Goal: Navigation & Orientation: Find specific page/section

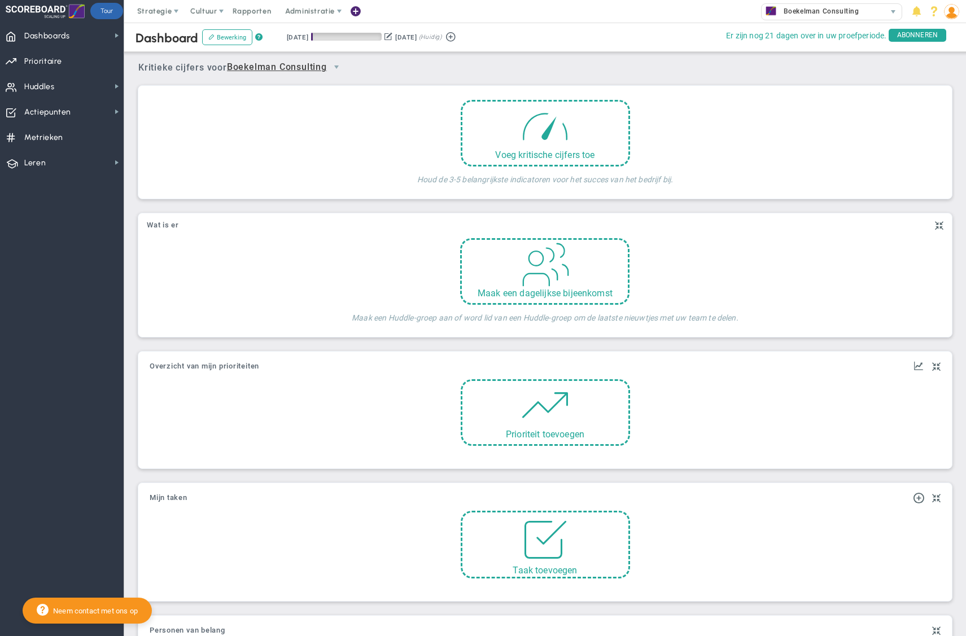
click at [943, 15] on span at bounding box center [951, 11] width 17 height 23
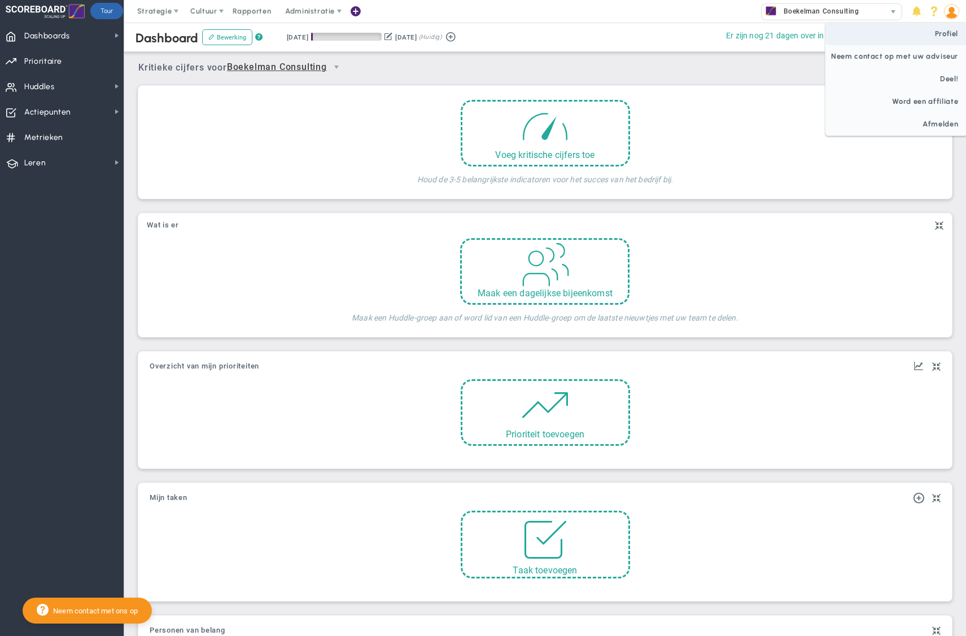
click at [945, 29] on font "Profiel" at bounding box center [947, 33] width 24 height 8
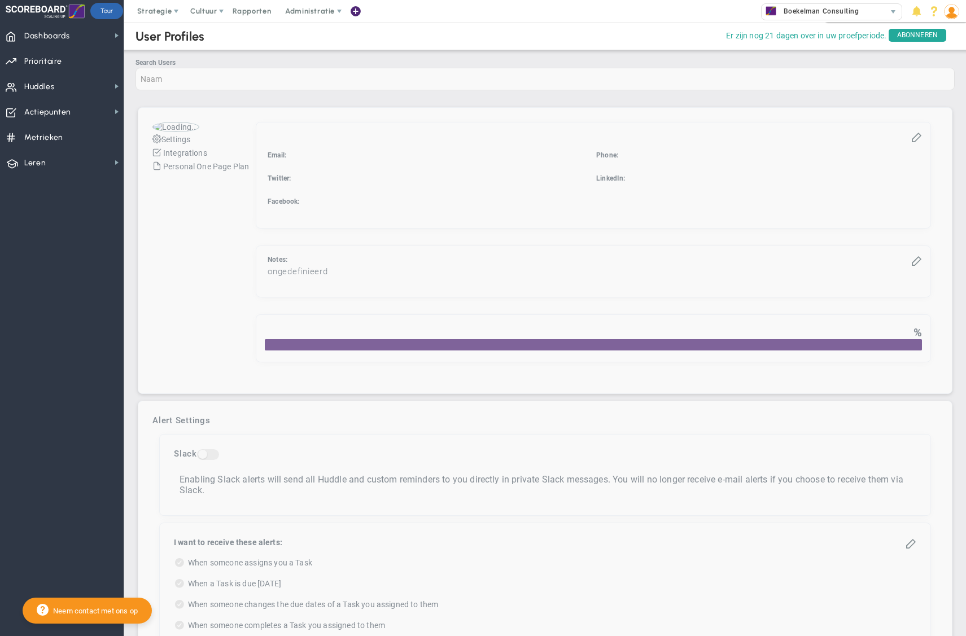
checkbox input "true"
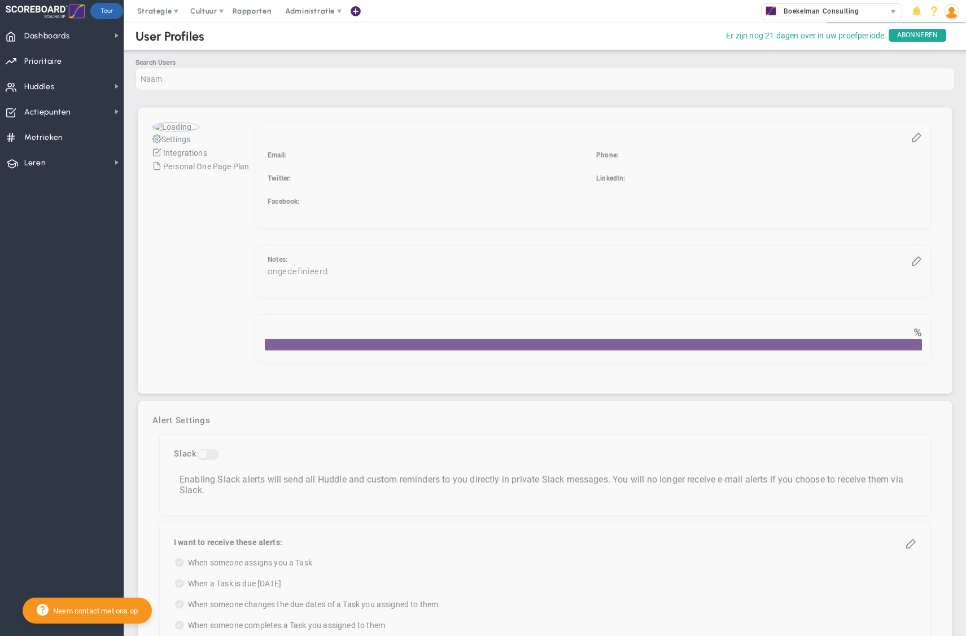
checkbox input "true"
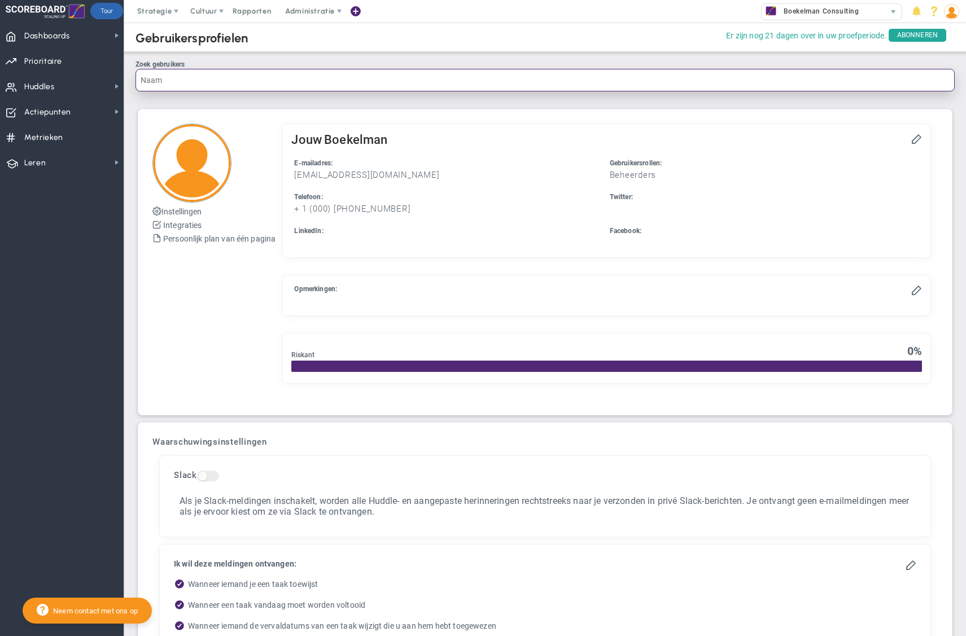
click at [197, 85] on input "Zoek gebruikers" at bounding box center [544, 80] width 819 height 23
click at [172, 214] on font "Instellingen" at bounding box center [181, 211] width 40 height 9
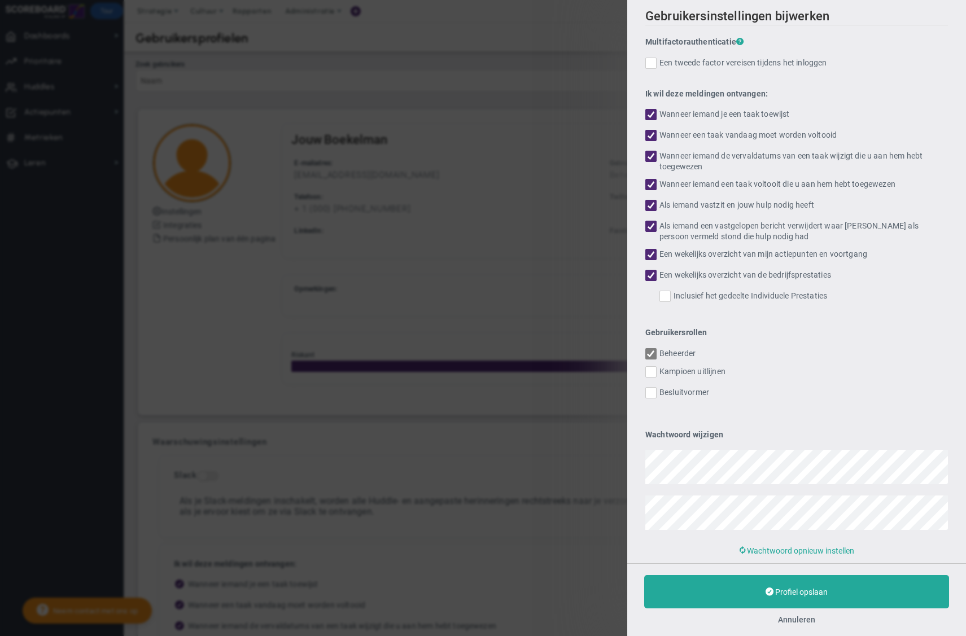
click at [457, 208] on div "Gebruikersinstellingen bijwerken Multifactorauthenticatie ? Een tweede factor v…" at bounding box center [483, 318] width 966 height 636
drag, startPoint x: 524, startPoint y: 122, endPoint x: 529, endPoint y: 137, distance: 15.0
click at [524, 122] on div "Gebruikersinstellingen bijwerken Multifactorauthenticatie ? Een tweede factor v…" at bounding box center [483, 318] width 966 height 636
click at [783, 619] on font "Annuleren" at bounding box center [796, 619] width 37 height 9
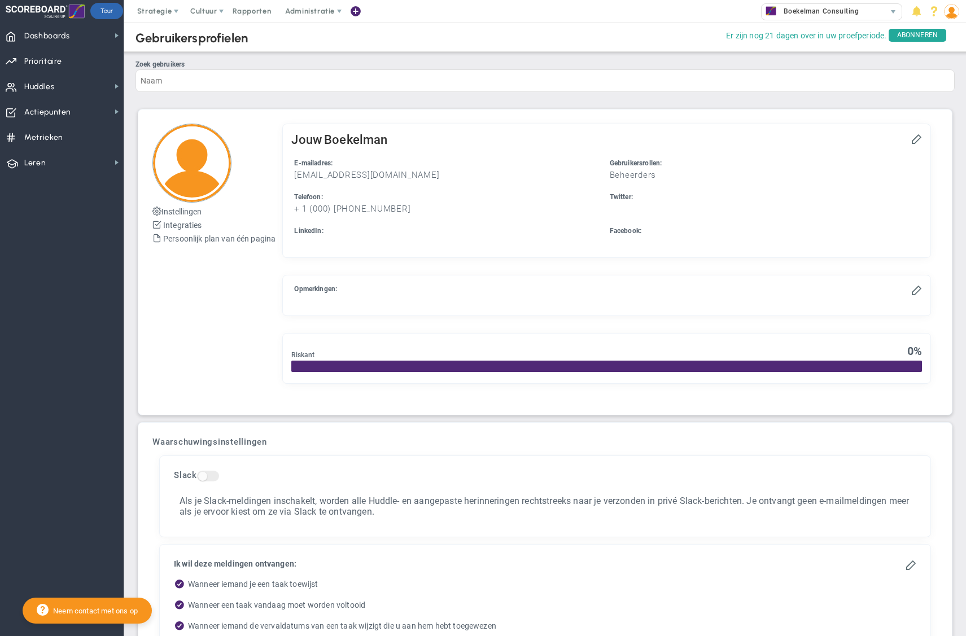
click at [909, 136] on div "[PERSON_NAME]" at bounding box center [606, 141] width 630 height 17
click at [912, 138] on span at bounding box center [915, 138] width 11 height 11
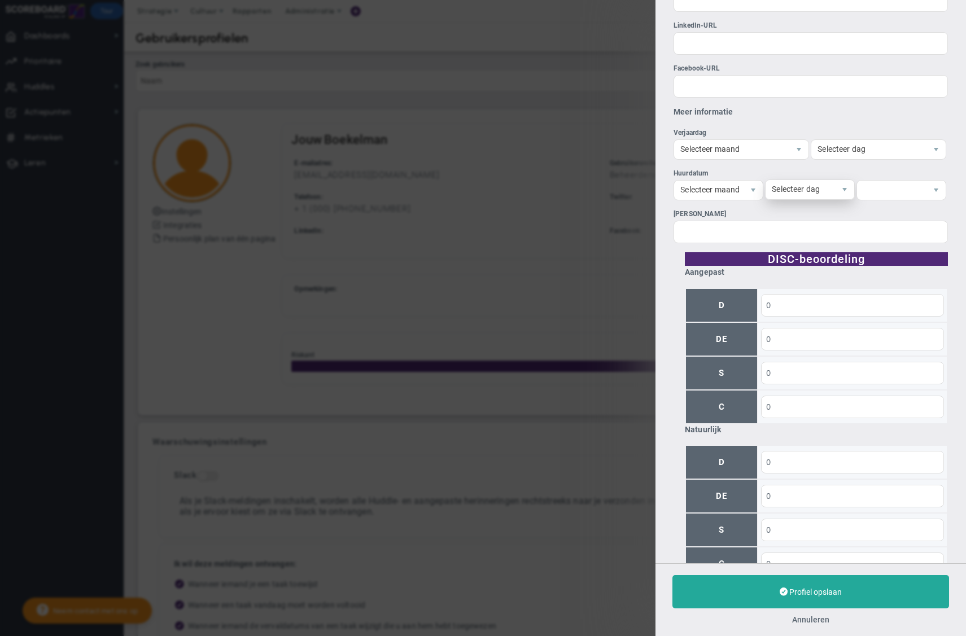
scroll to position [796, 0]
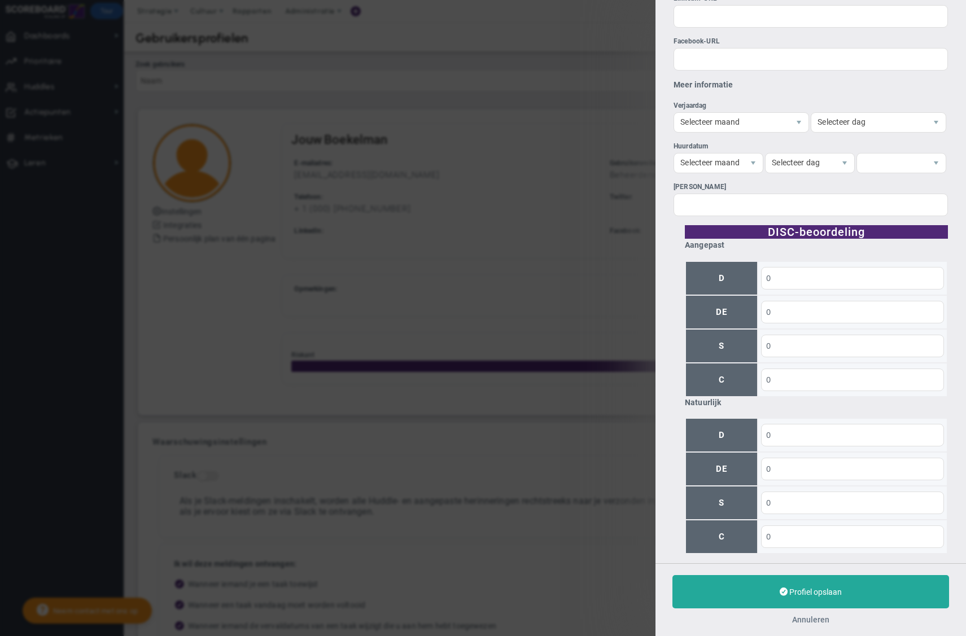
click at [812, 622] on font "Annuleren" at bounding box center [810, 619] width 37 height 9
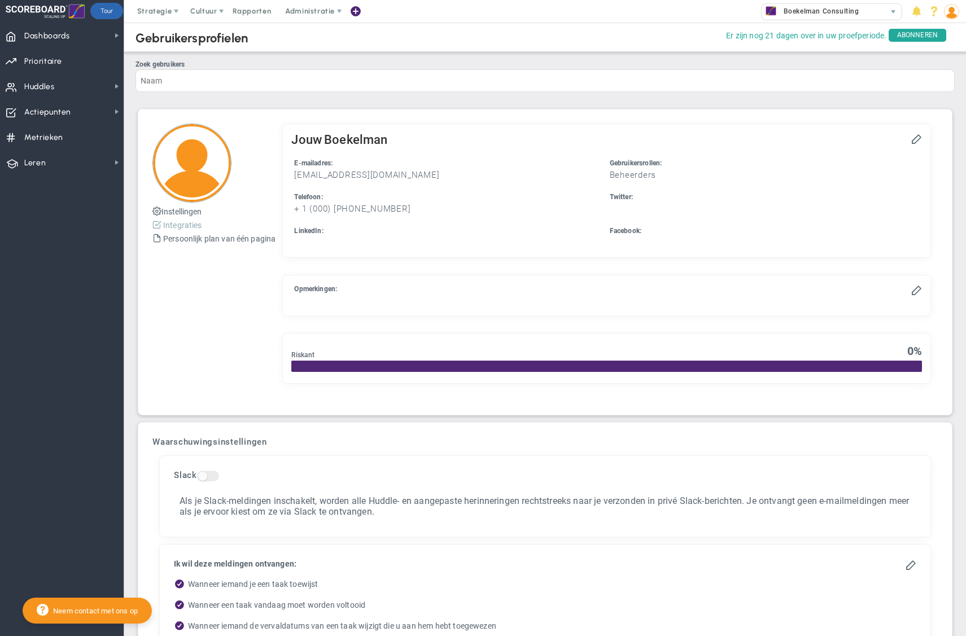
click at [177, 226] on font "Integraties" at bounding box center [182, 225] width 39 height 9
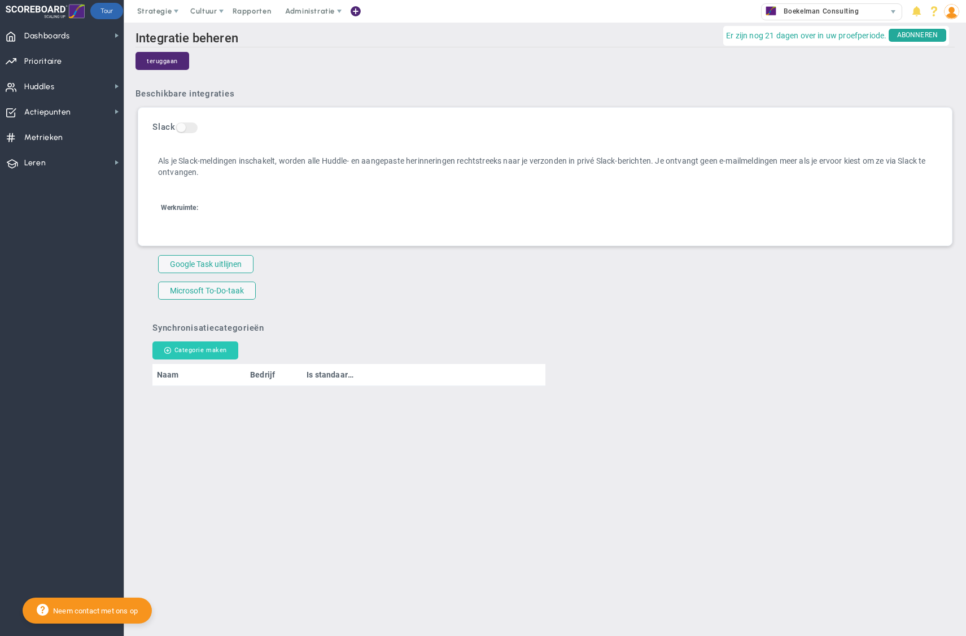
click at [183, 345] on font "Categorie maken" at bounding box center [200, 350] width 52 height 10
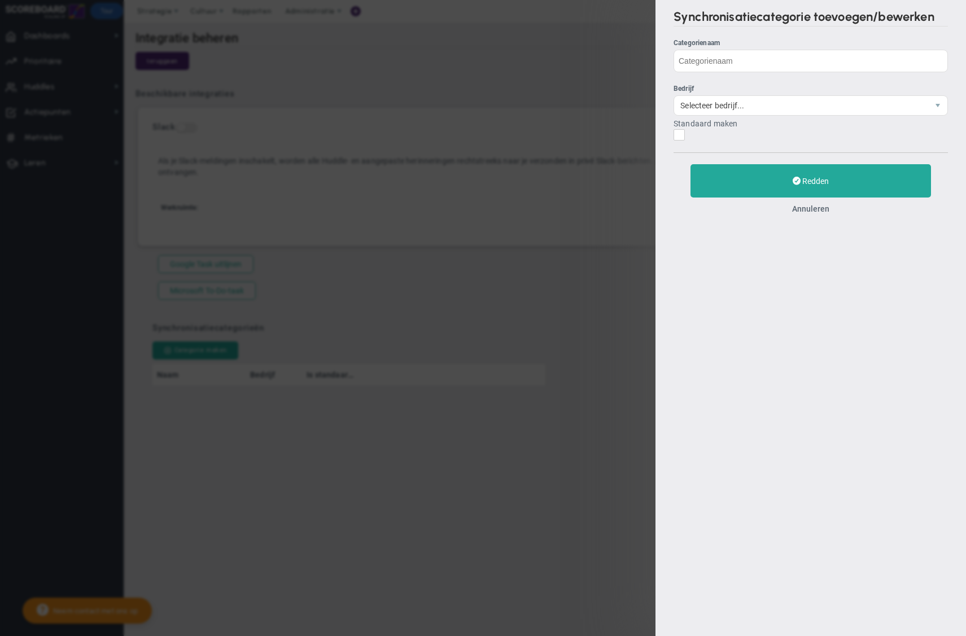
click at [574, 28] on div "Synchronisatiecategorie toevoegen/bewerken Categorienaam Bedrijf Selecteer bedr…" at bounding box center [483, 318] width 966 height 636
click at [807, 216] on div "Redden Annuleren" at bounding box center [810, 188] width 274 height 73
click at [807, 211] on font "Annuleren" at bounding box center [810, 208] width 37 height 9
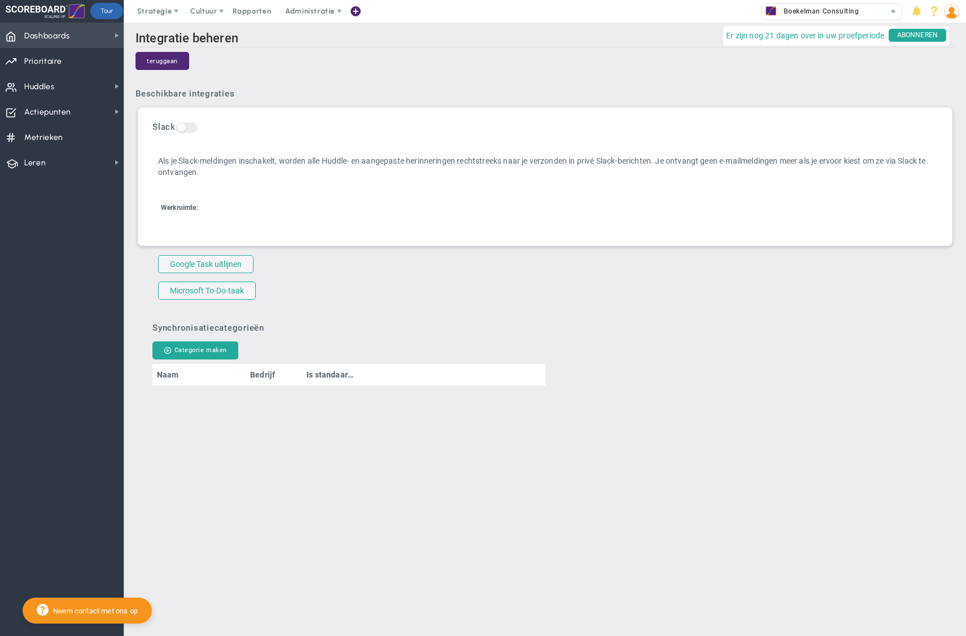
click at [50, 39] on font "Dashboards" at bounding box center [47, 36] width 46 height 10
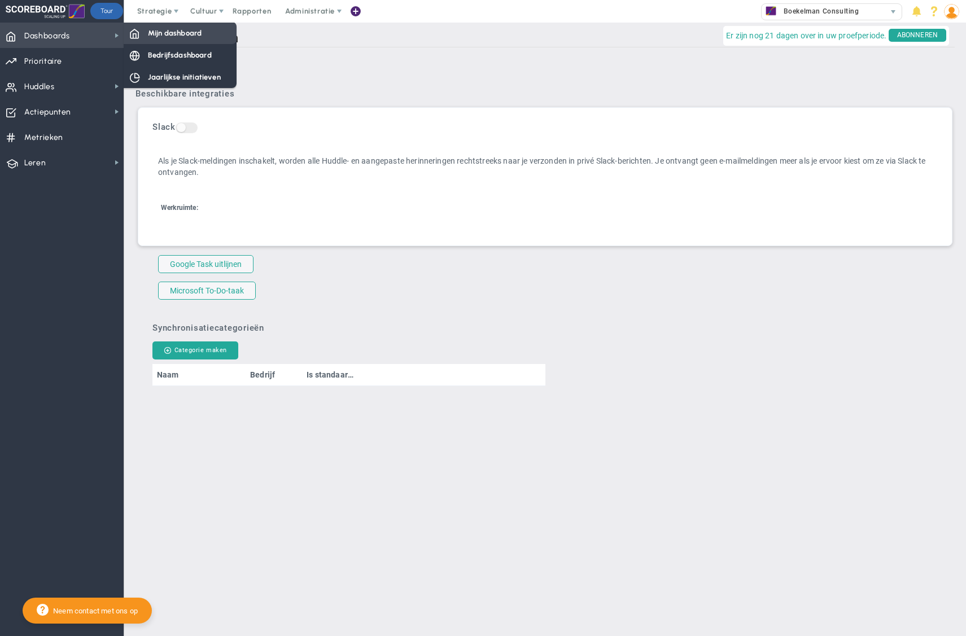
click at [150, 36] on font "Mijn dashboard" at bounding box center [175, 33] width 54 height 8
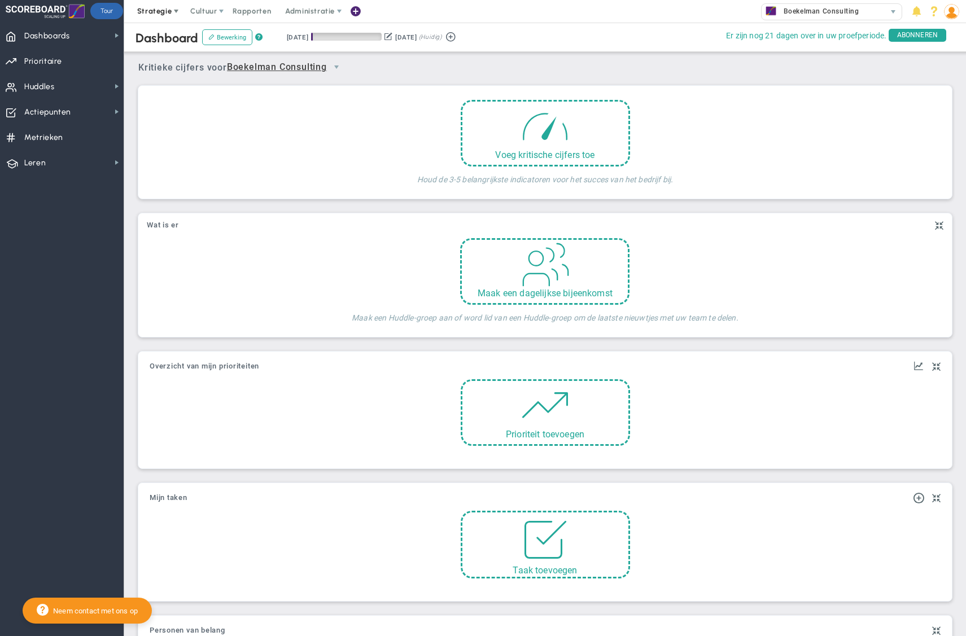
click at [151, 12] on font "Strategie" at bounding box center [154, 11] width 34 height 8
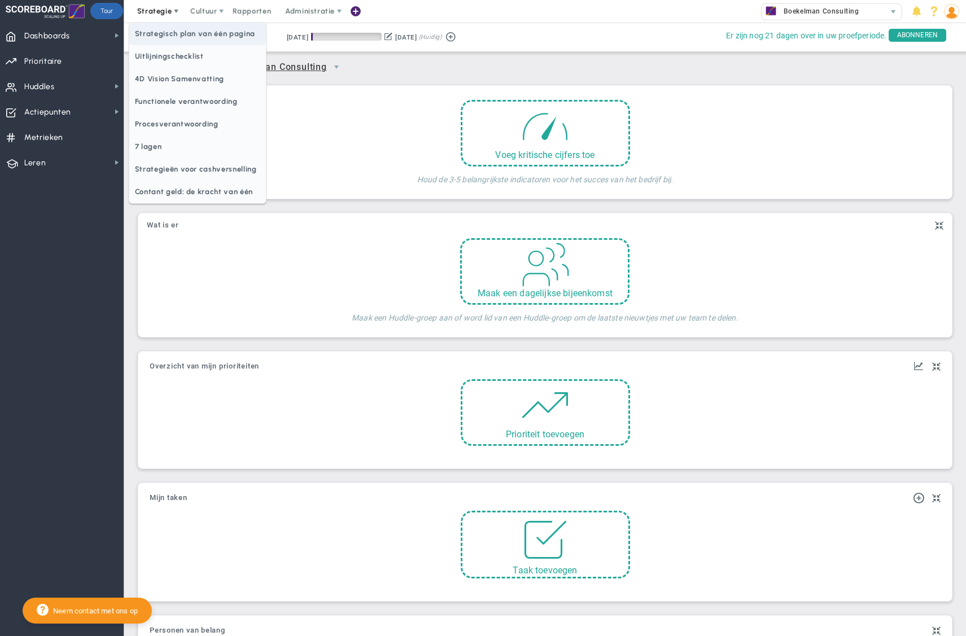
click at [164, 39] on span "Strategisch plan van één pagina" at bounding box center [197, 34] width 137 height 23
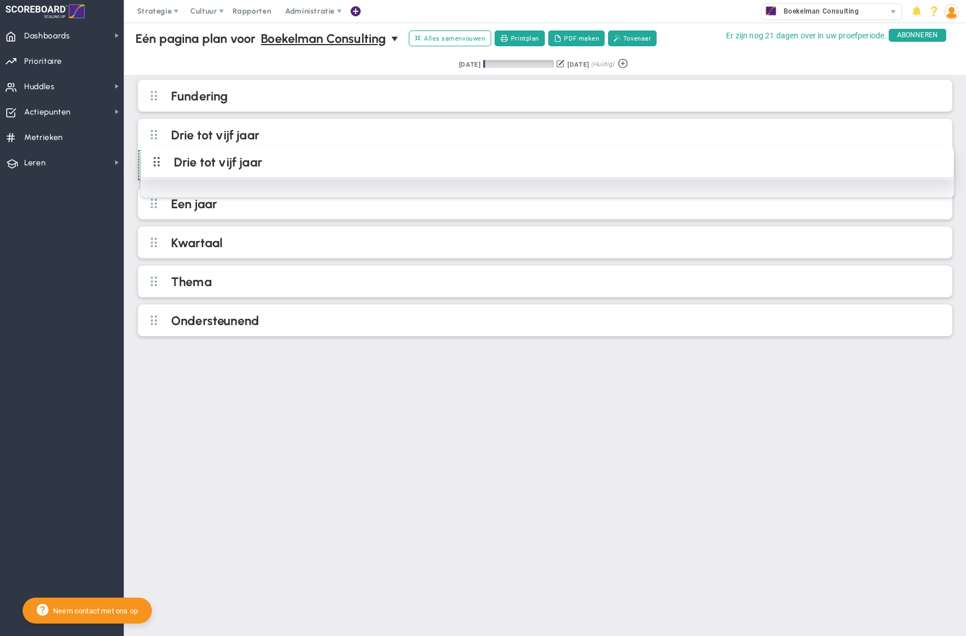
drag, startPoint x: 158, startPoint y: 132, endPoint x: 158, endPoint y: 159, distance: 26.5
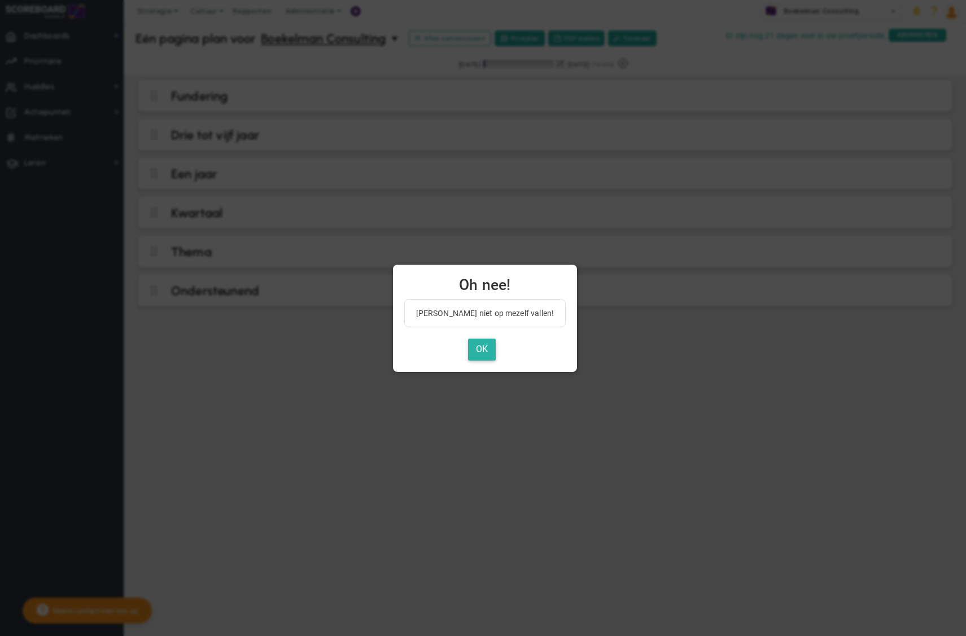
click at [484, 351] on font "OK" at bounding box center [482, 349] width 12 height 11
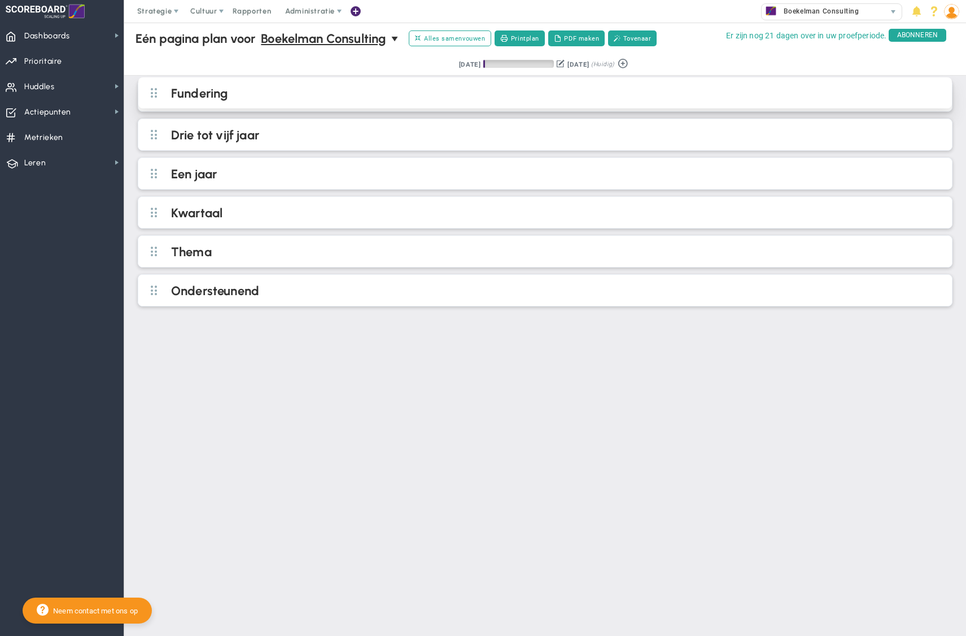
click at [190, 100] on font "Fundering" at bounding box center [199, 93] width 56 height 15
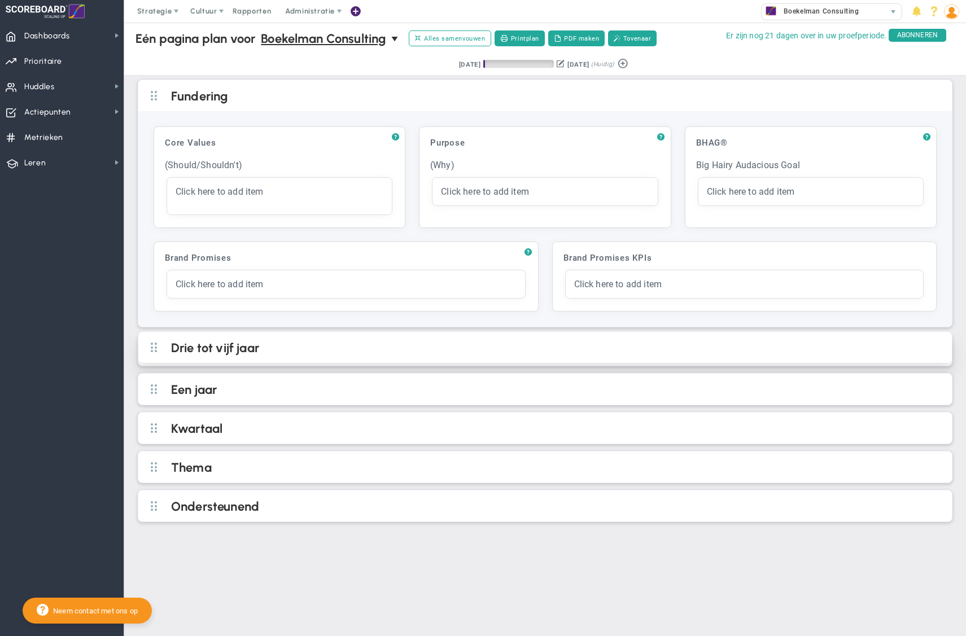
click at [228, 347] on font "Drie tot vijf jaar" at bounding box center [215, 347] width 88 height 15
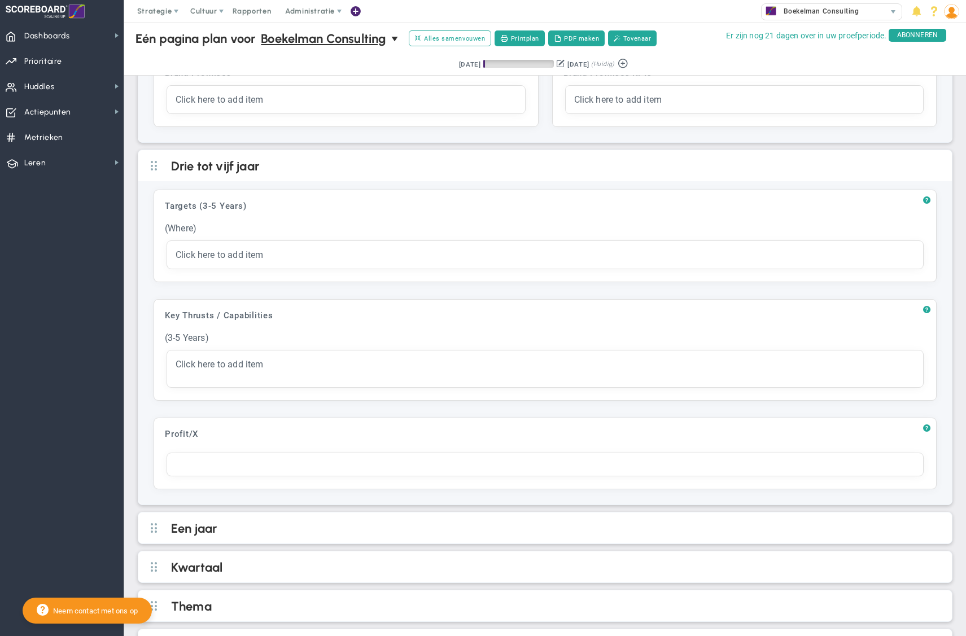
scroll to position [225, 0]
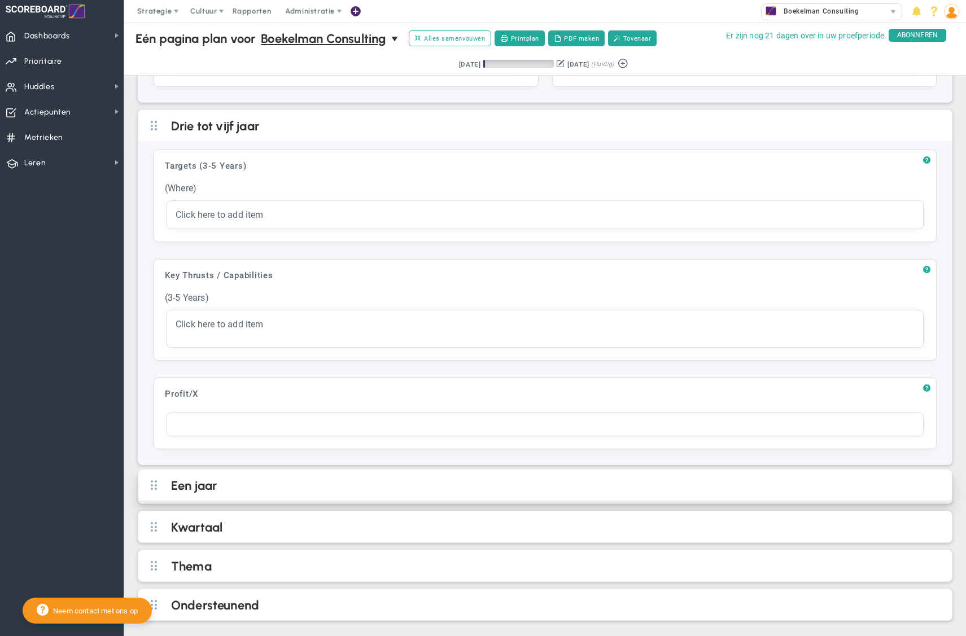
click at [205, 493] on h2 "Een jaar" at bounding box center [554, 486] width 766 height 17
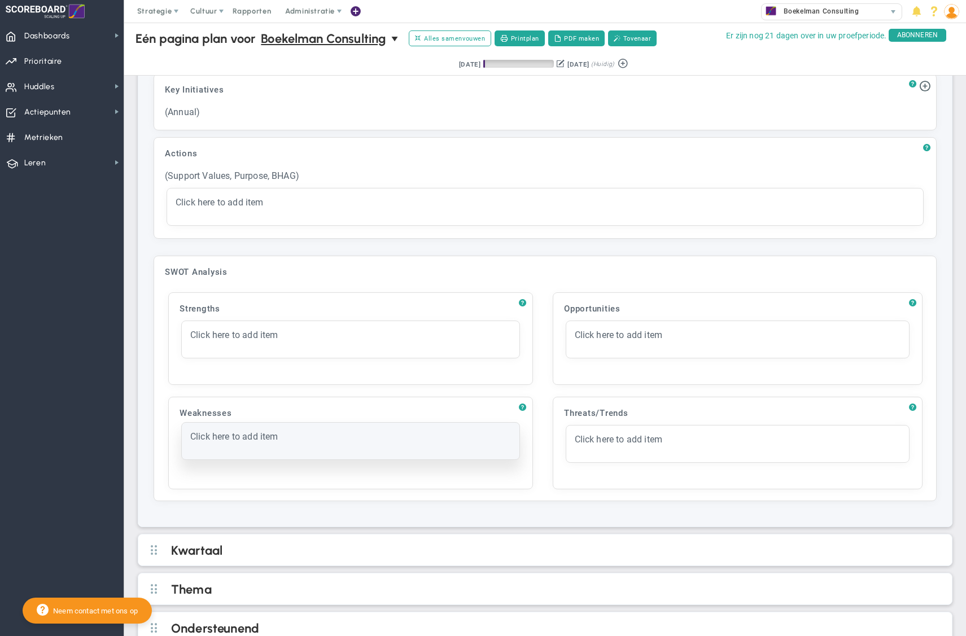
scroll to position [965, 0]
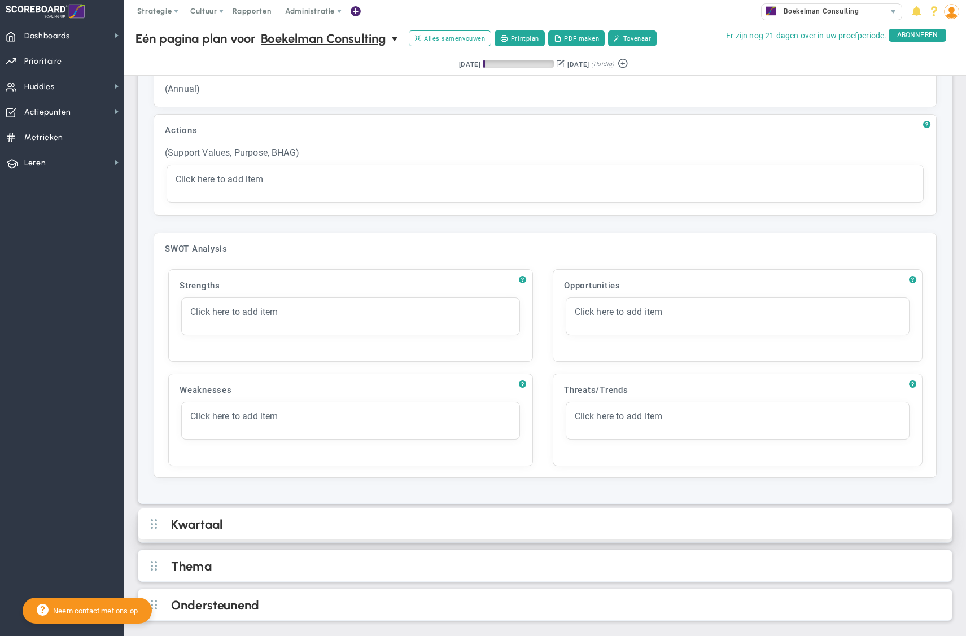
click at [233, 520] on h2 "Kwartaal" at bounding box center [554, 525] width 766 height 17
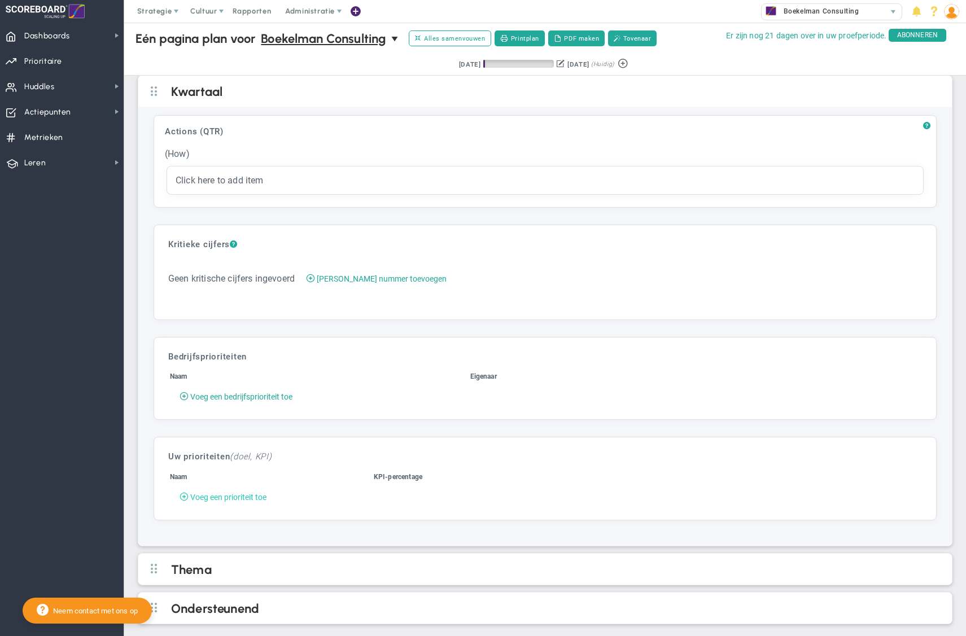
scroll to position [1404, 0]
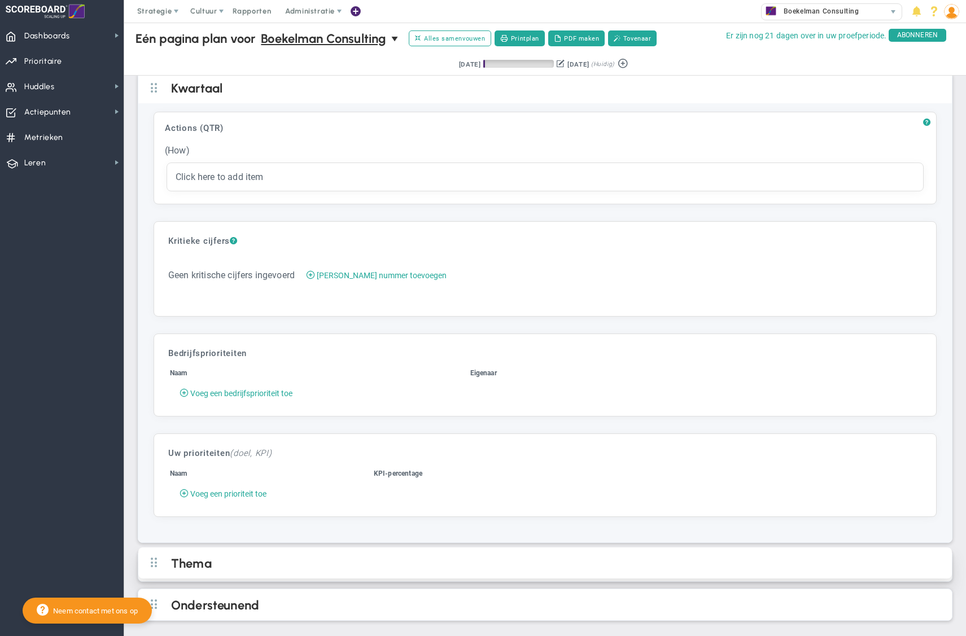
click at [253, 568] on h2 "Thema" at bounding box center [554, 564] width 766 height 17
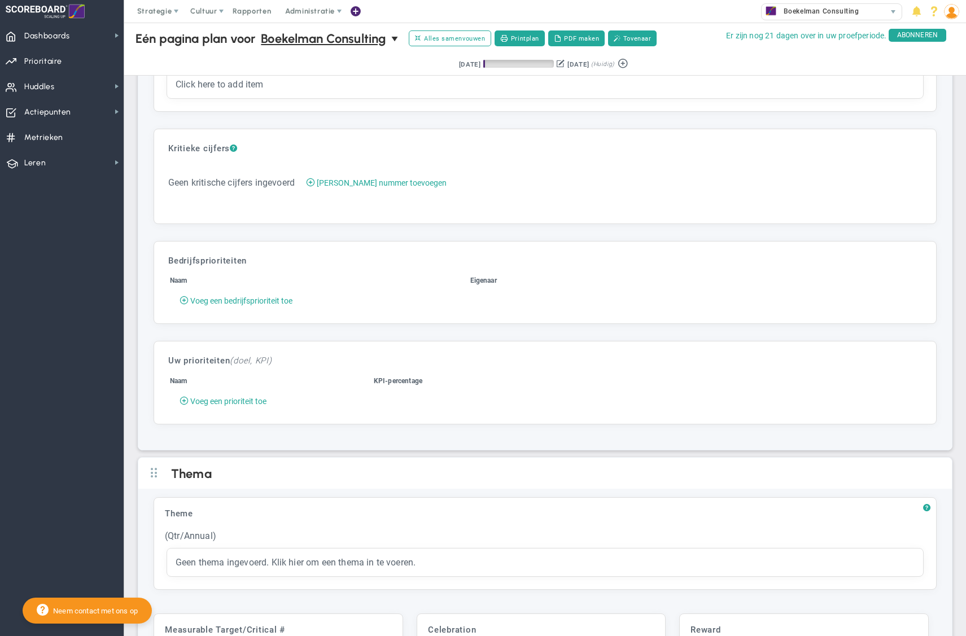
scroll to position [1615, 0]
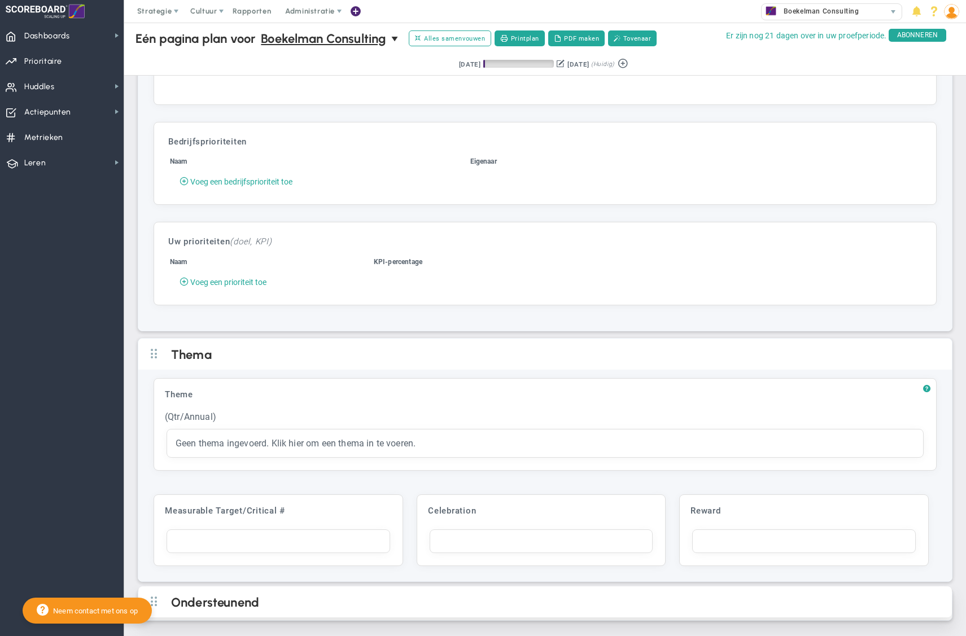
click at [243, 595] on font "Ondersteunend" at bounding box center [215, 602] width 88 height 15
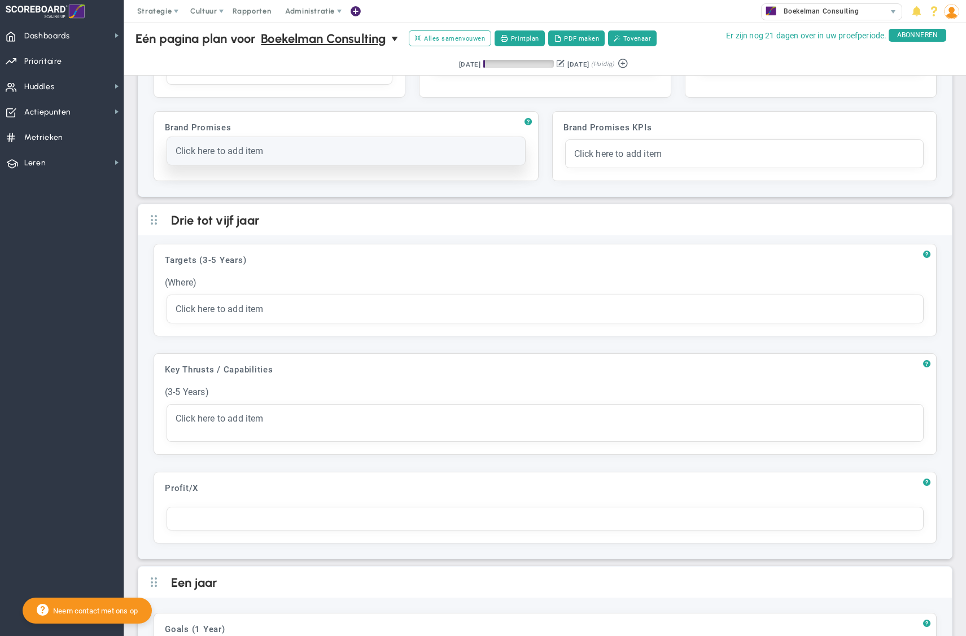
scroll to position [0, 0]
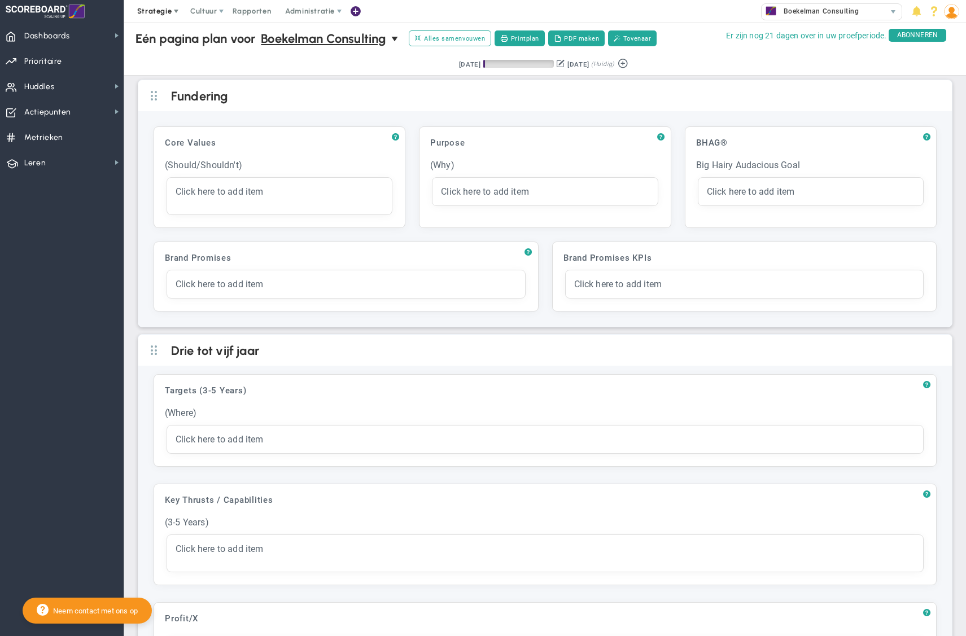
click at [165, 7] on font "Strategie" at bounding box center [154, 11] width 34 height 8
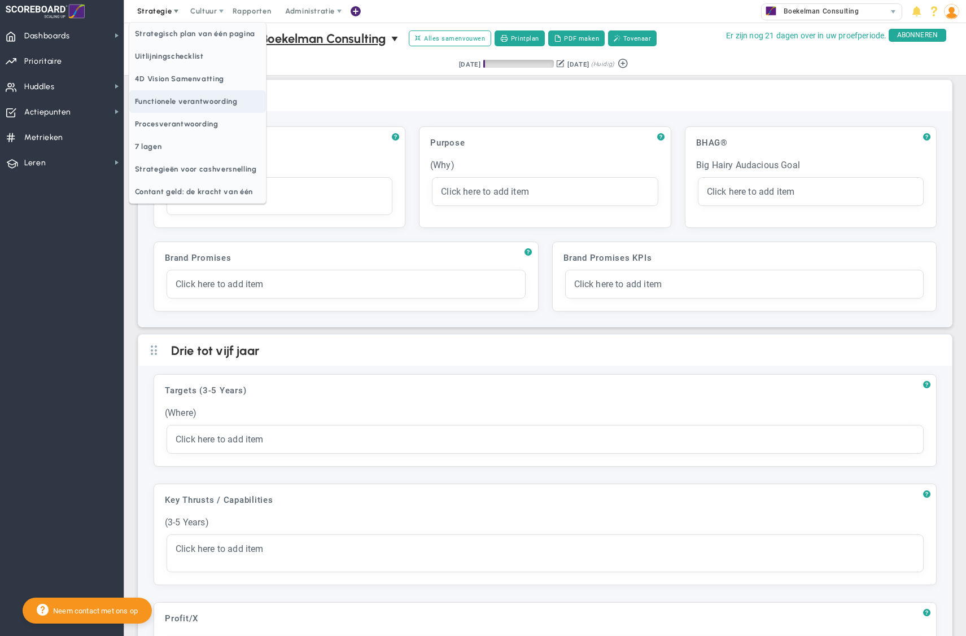
click at [149, 103] on font "Functionele verantwoording" at bounding box center [186, 101] width 103 height 8
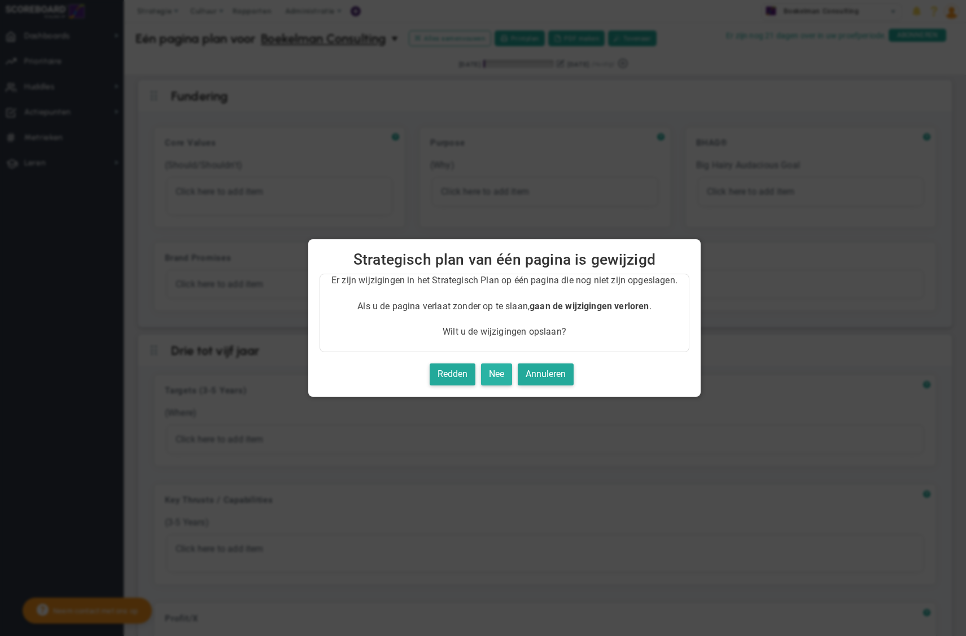
click at [493, 374] on font "Nee" at bounding box center [496, 374] width 15 height 11
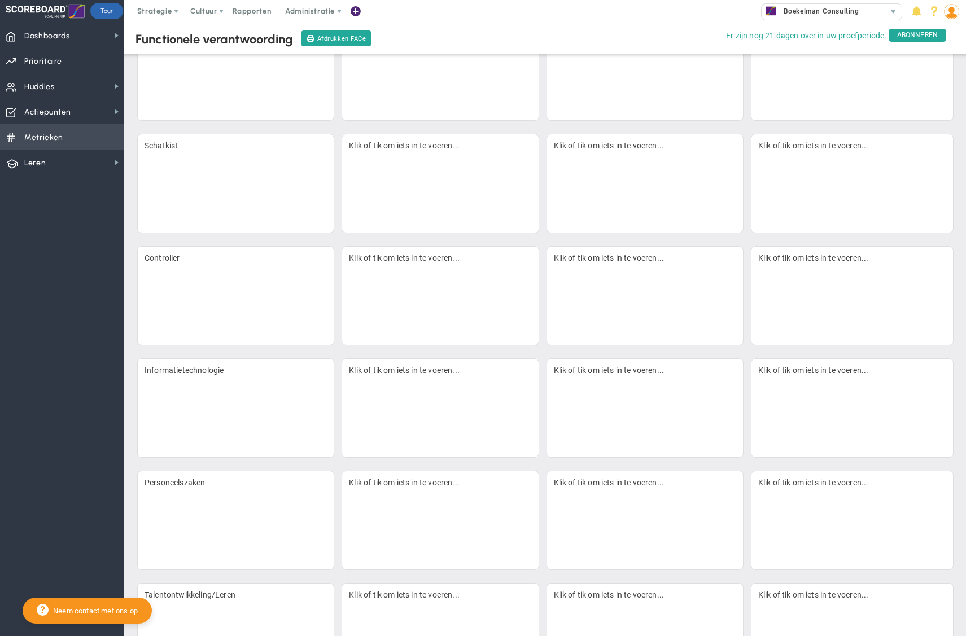
scroll to position [579, 0]
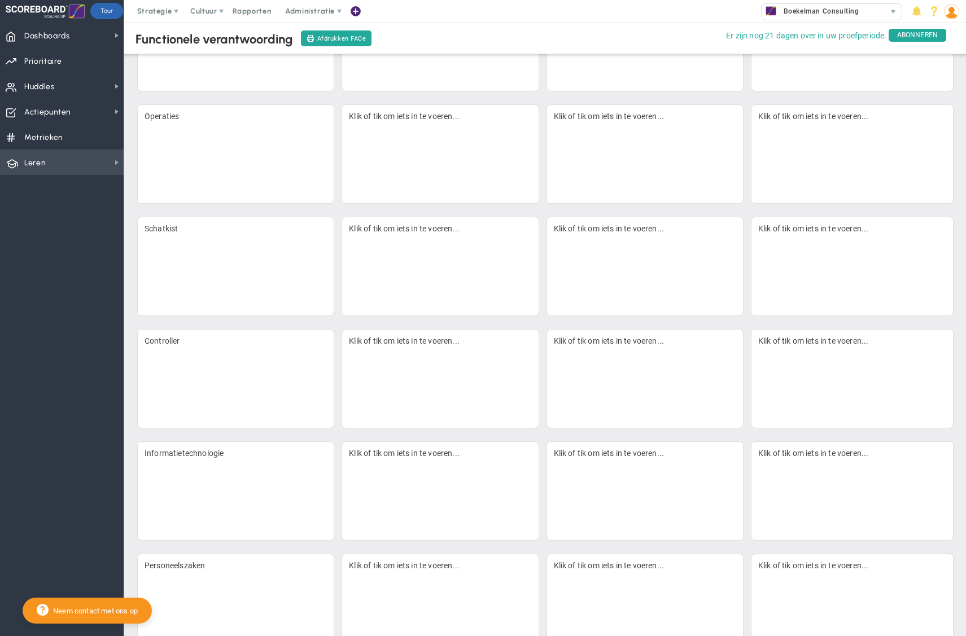
click at [87, 163] on span "Leren Leren" at bounding box center [62, 162] width 124 height 25
click at [179, 160] on font "Help en veelgestelde vragen" at bounding box center [197, 160] width 98 height 8
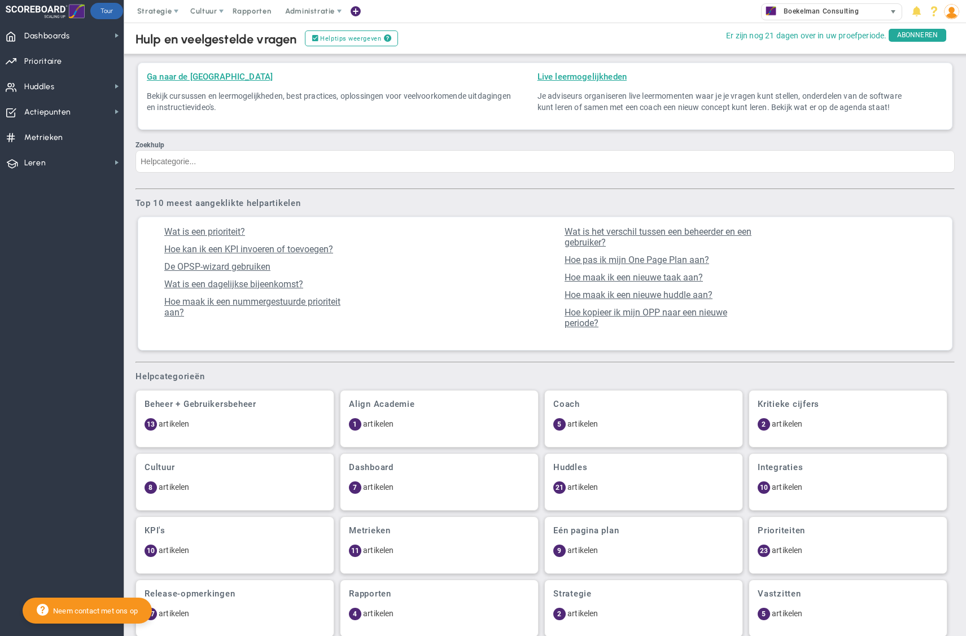
click at [886, 14] on span "selecteren" at bounding box center [893, 12] width 16 height 16
click at [883, 12] on div "Boekelman Consulting" at bounding box center [823, 11] width 124 height 15
click at [947, 14] on img at bounding box center [951, 11] width 15 height 15
click at [940, 27] on span "Profiel" at bounding box center [896, 34] width 142 height 23
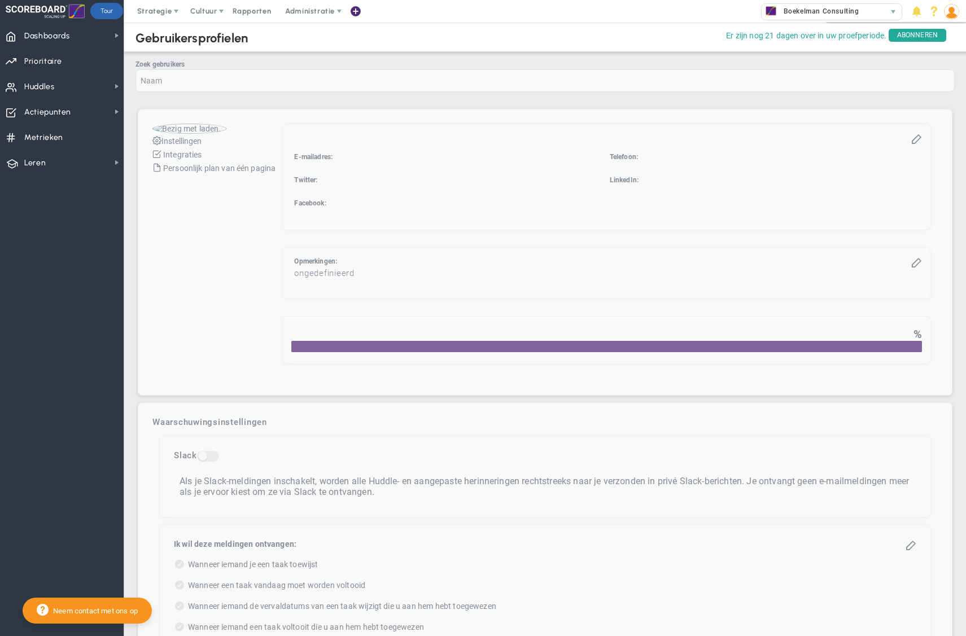
checkbox input "true"
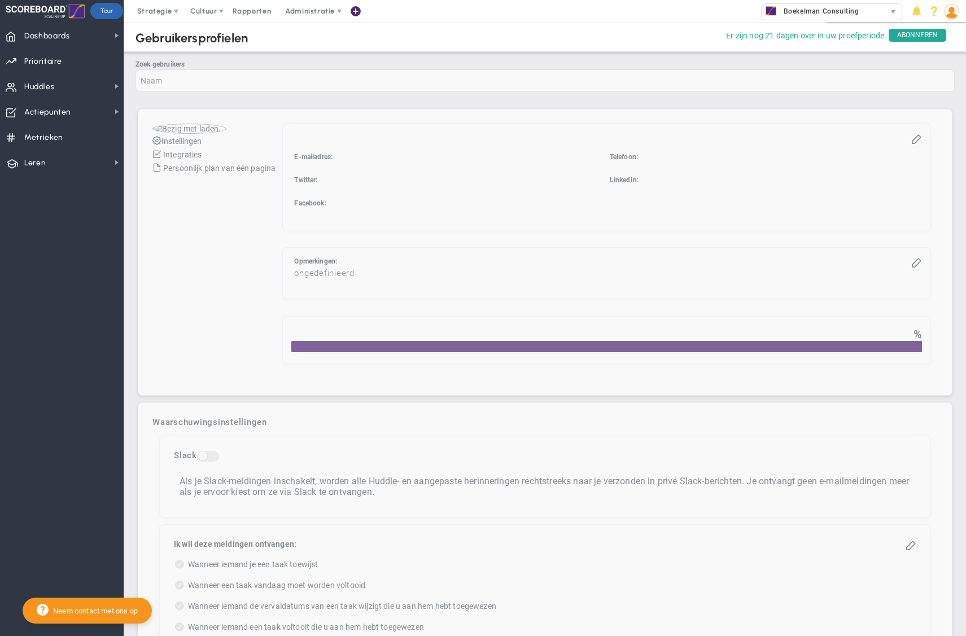
checkbox input "true"
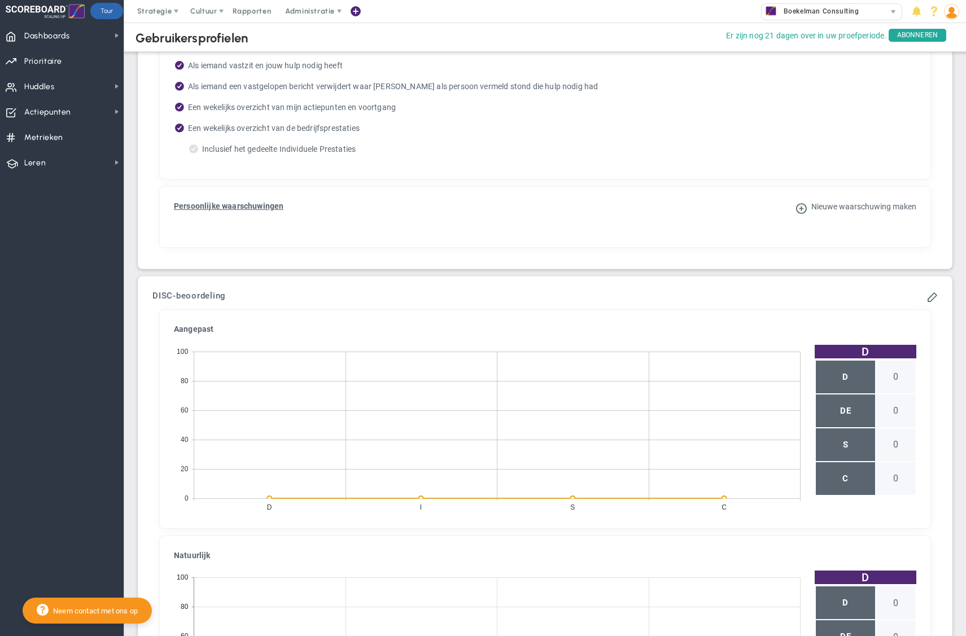
scroll to position [757, 0]
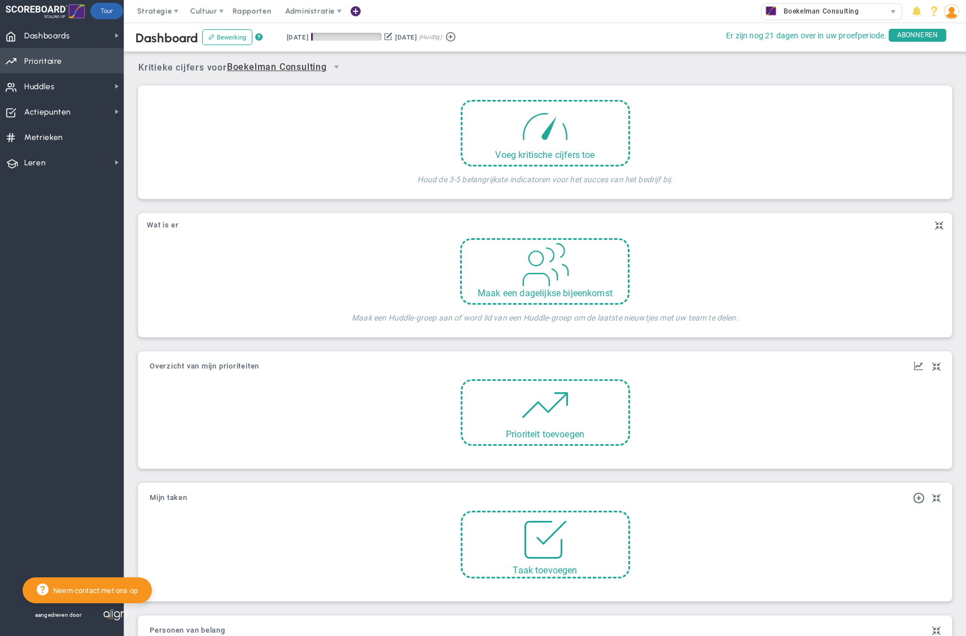
click at [40, 54] on span "Prioritaire" at bounding box center [43, 62] width 38 height 24
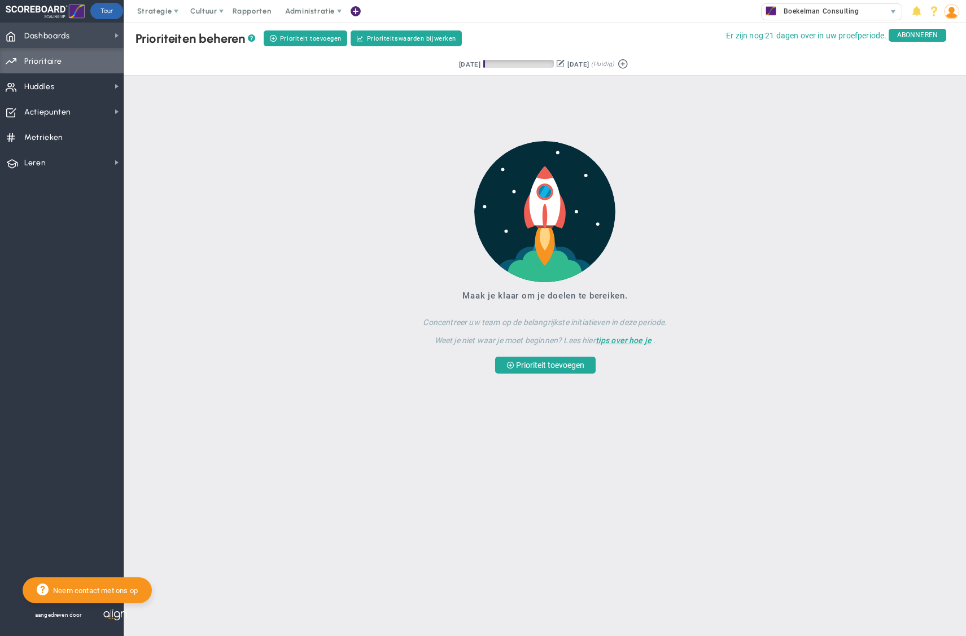
click at [52, 38] on font "Dashboards" at bounding box center [47, 36] width 46 height 10
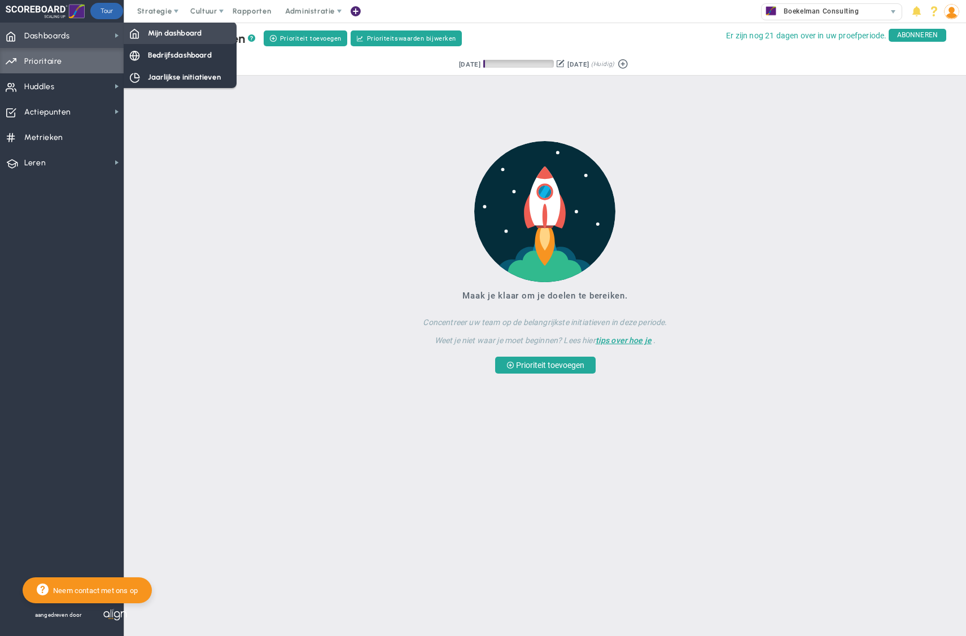
click at [134, 38] on div "Mijn dashboard" at bounding box center [180, 33] width 113 height 22
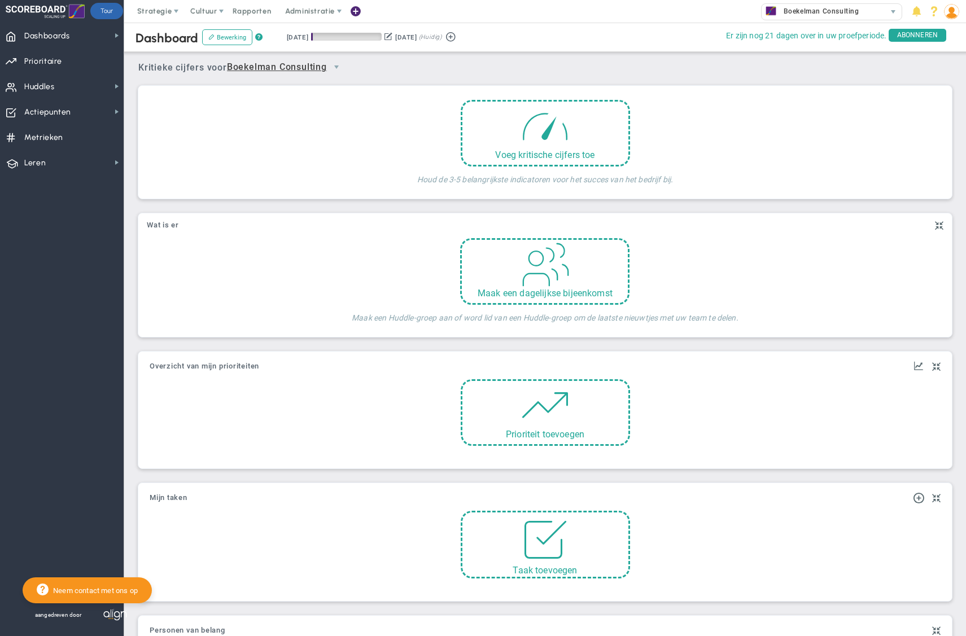
click at [75, 616] on font "aangedreven door" at bounding box center [58, 615] width 47 height 6
click at [879, 13] on div "Boekelman Consulting" at bounding box center [823, 11] width 124 height 15
click at [957, 8] on img at bounding box center [951, 11] width 15 height 15
